Goal: Find specific page/section: Find specific page/section

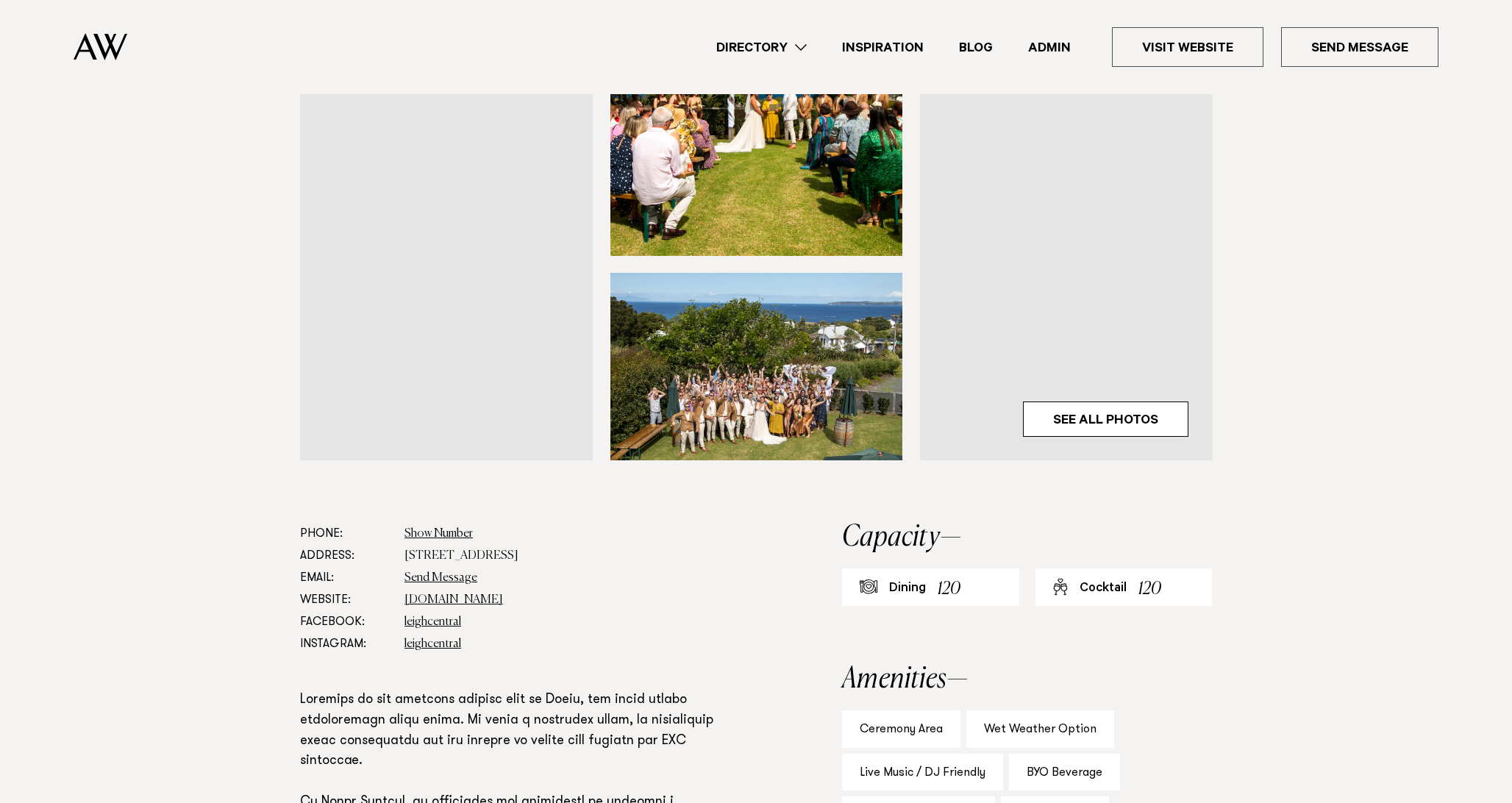
scroll to position [511, 0]
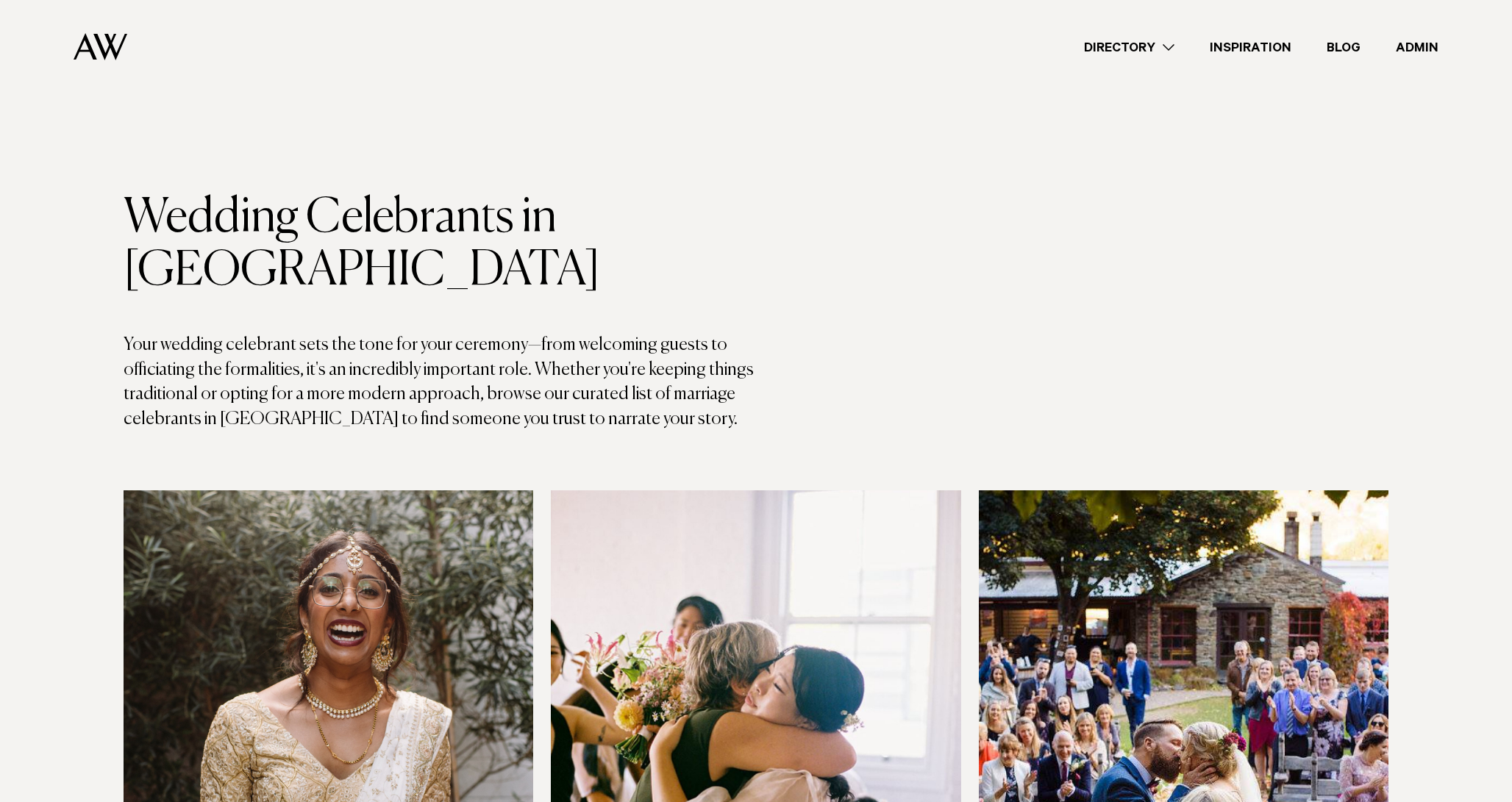
click at [1129, 40] on link "Directory" at bounding box center [1129, 47] width 126 height 20
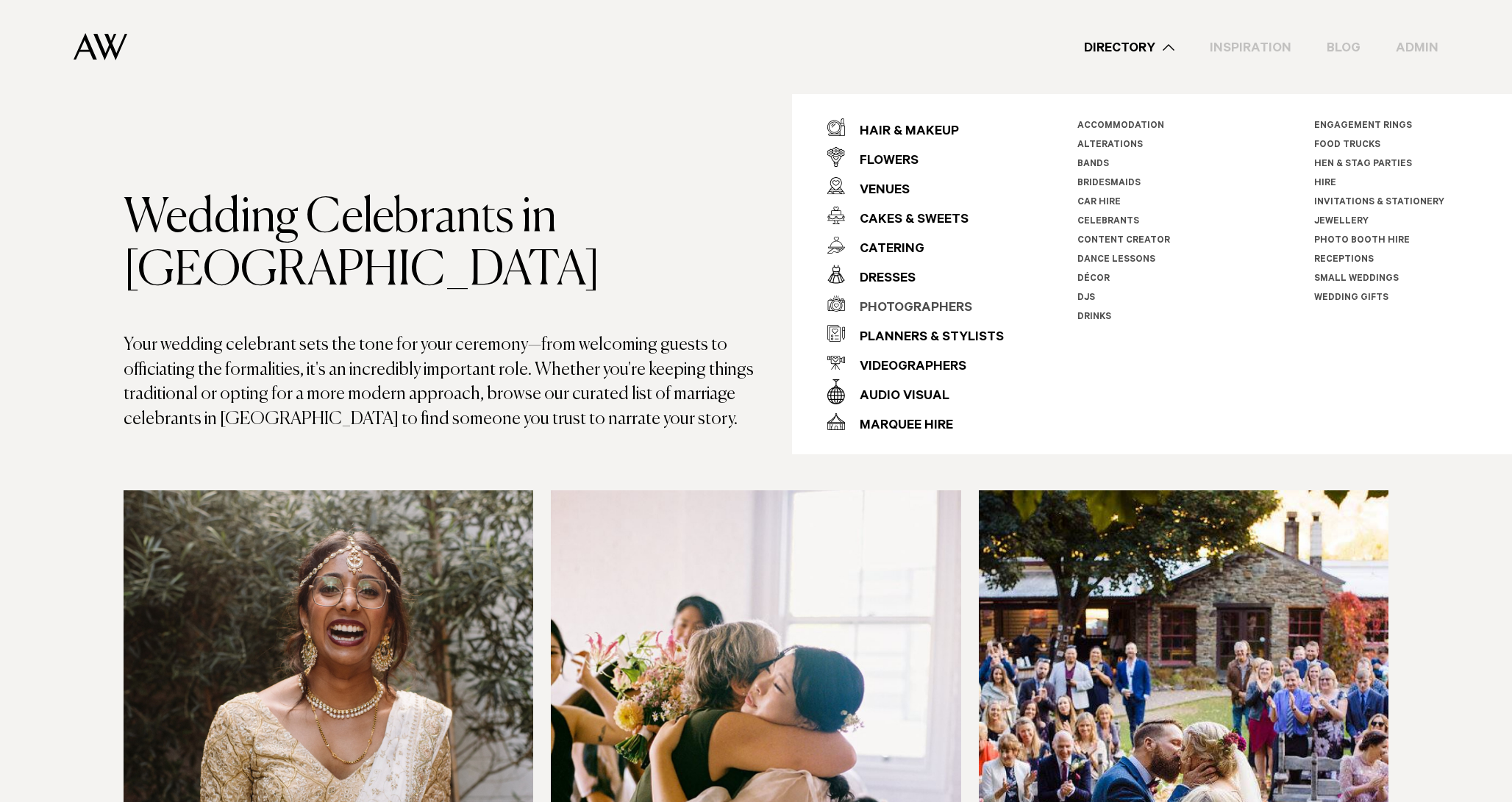
click at [881, 313] on div "Photographers" at bounding box center [908, 309] width 127 height 30
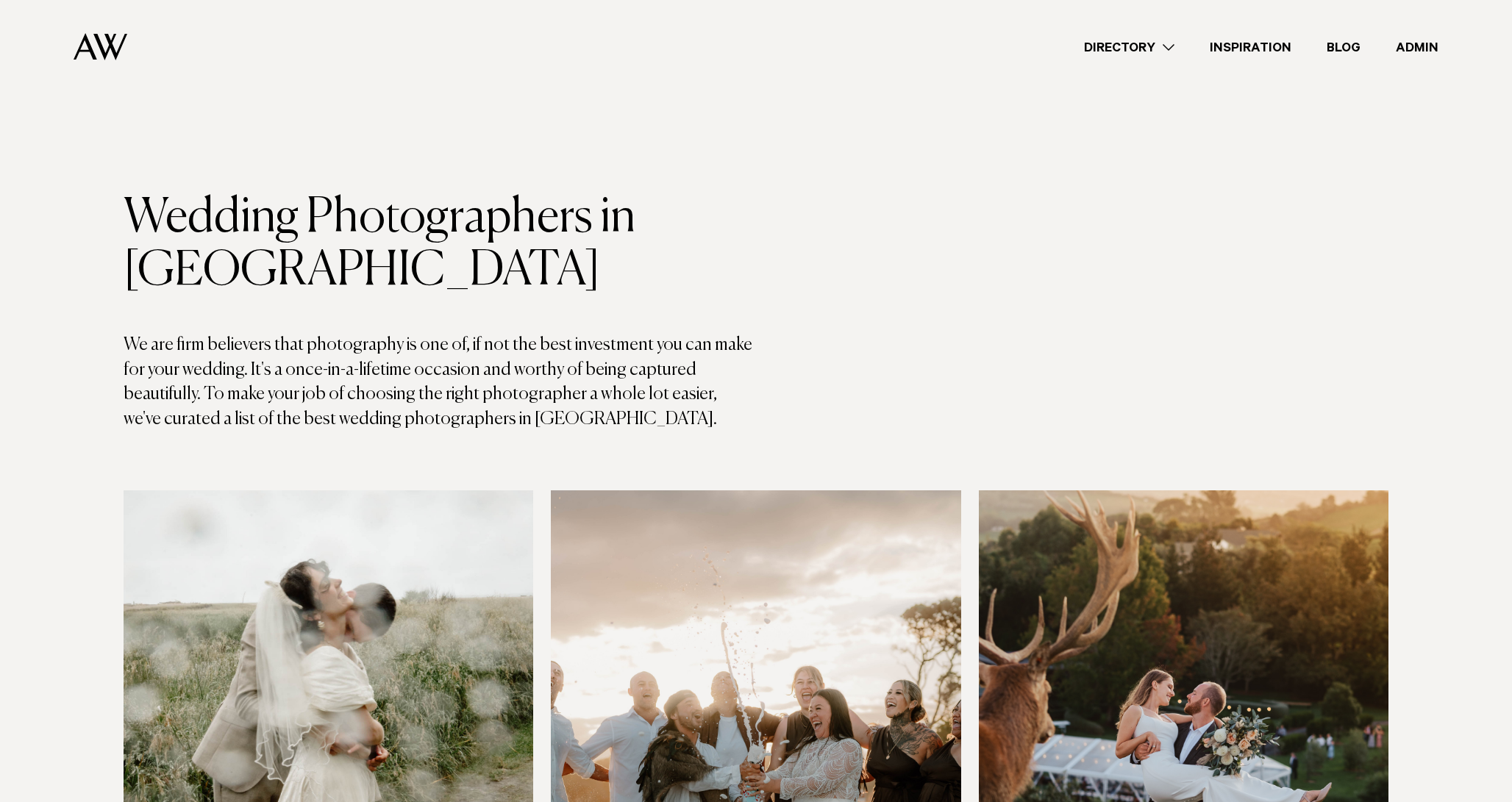
scroll to position [1962, 0]
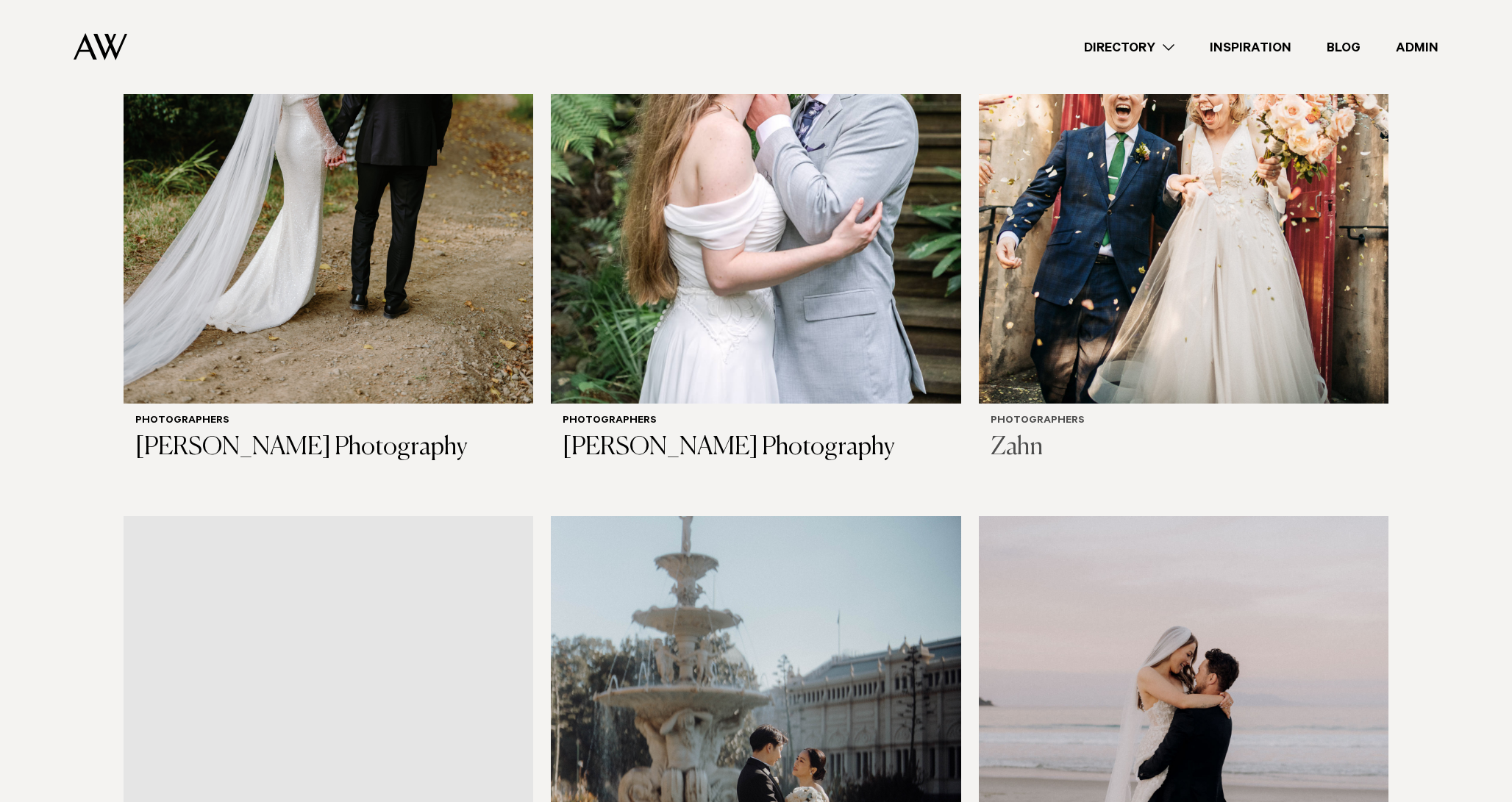
click at [1023, 314] on img at bounding box center [1183, 129] width 410 height 550
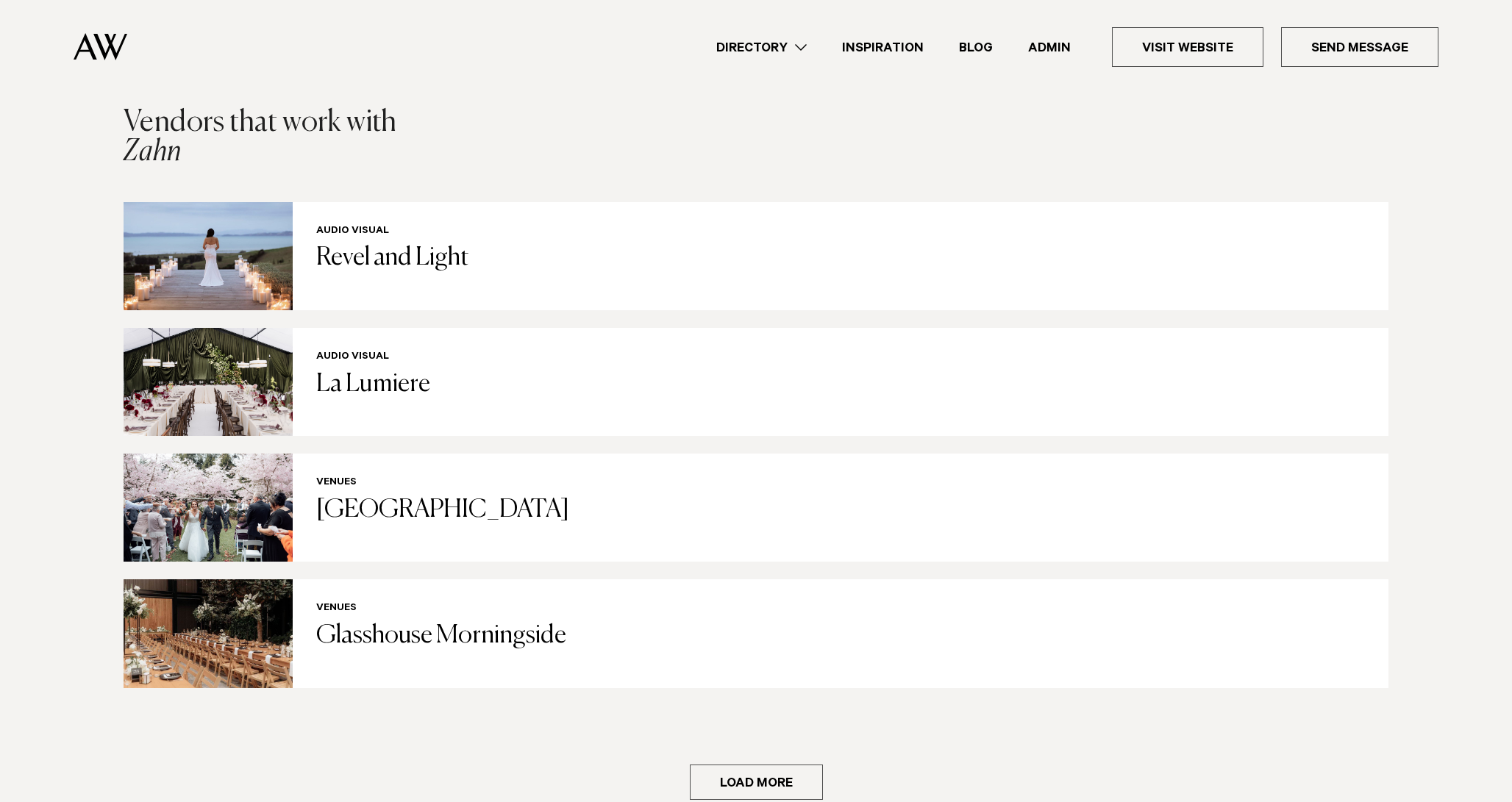
scroll to position [2593, 0]
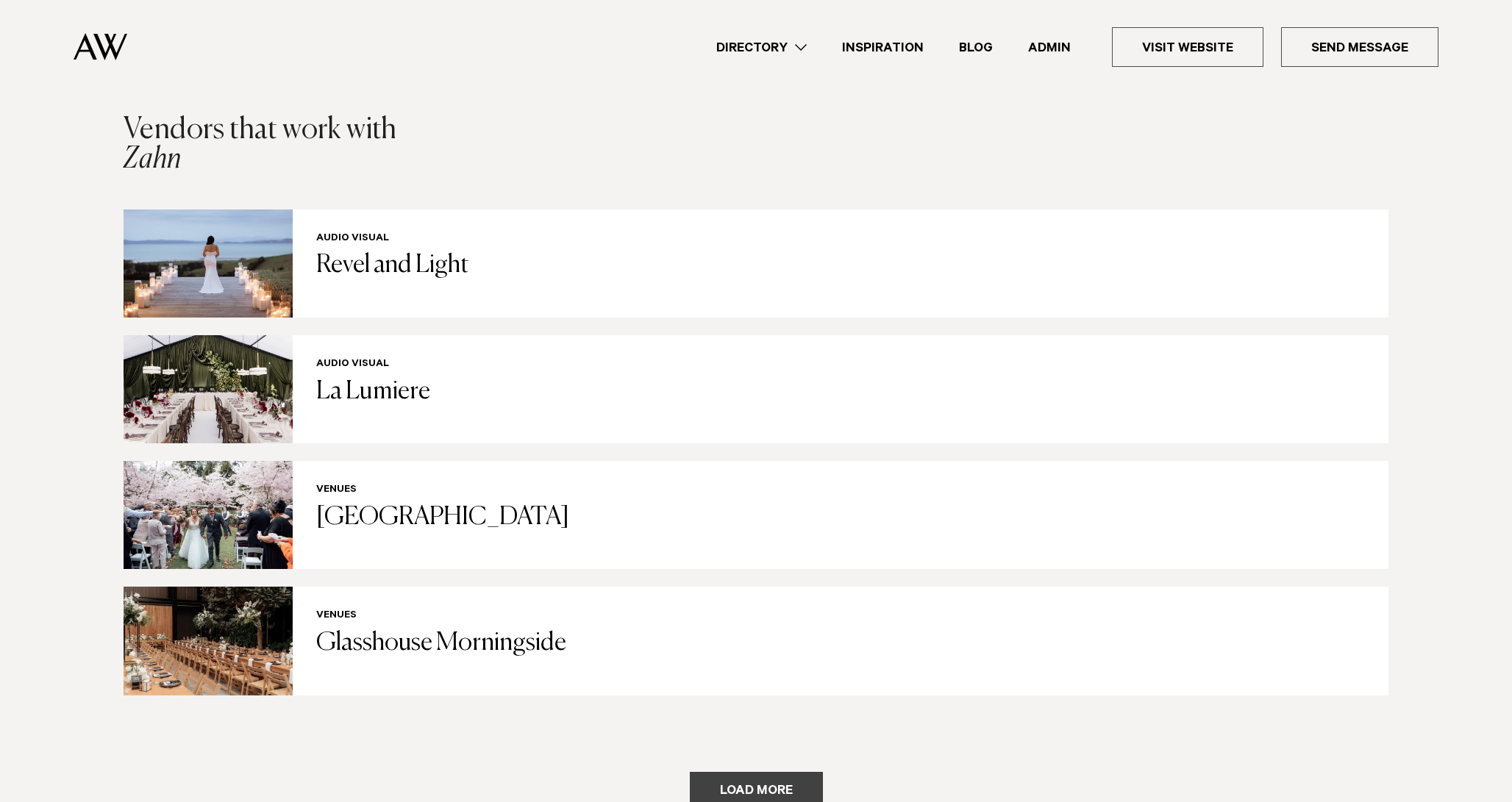
click at [725, 778] on button "Load more" at bounding box center [756, 789] width 133 height 36
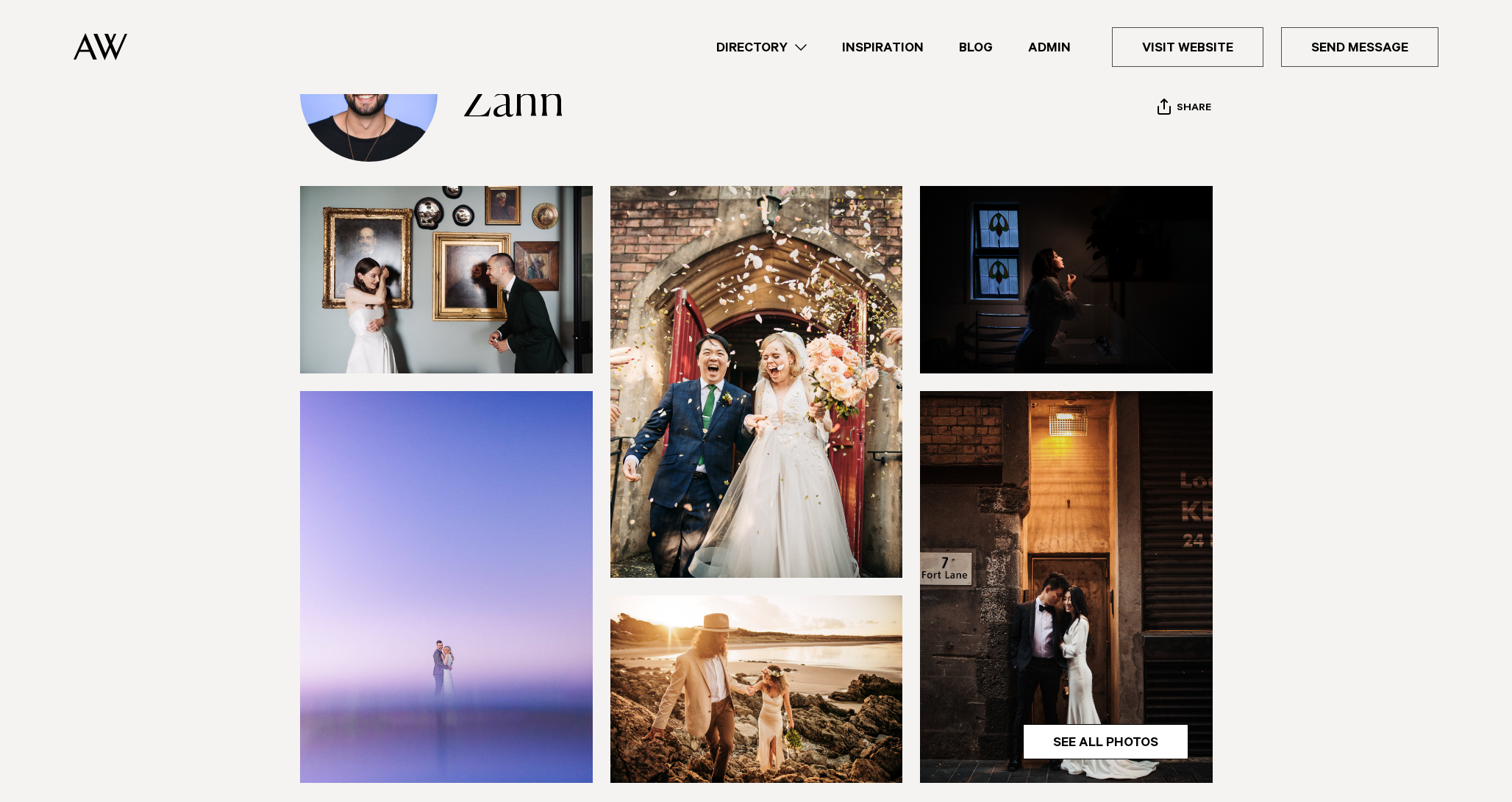
scroll to position [0, 0]
